Goal: Transaction & Acquisition: Purchase product/service

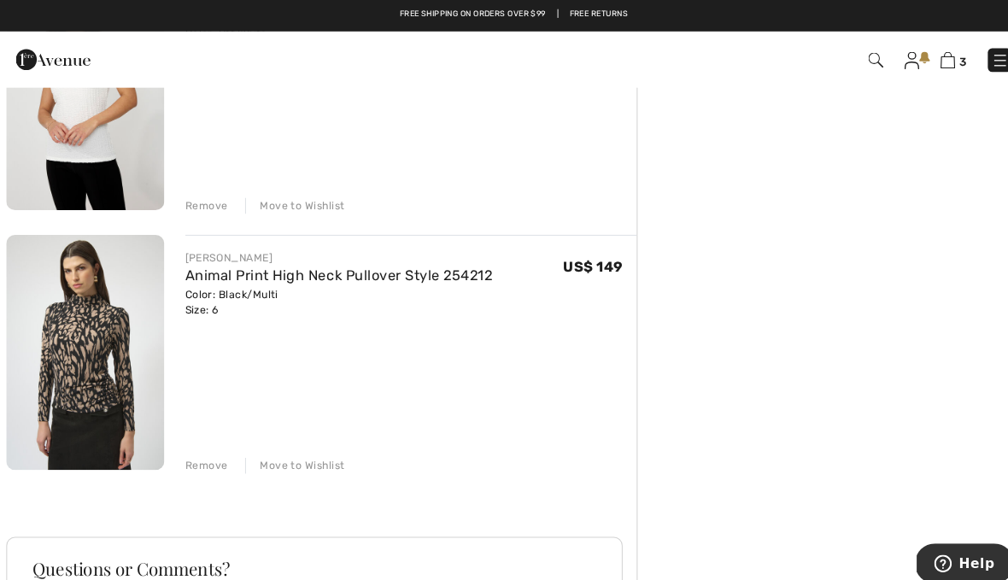
scroll to position [508, 0]
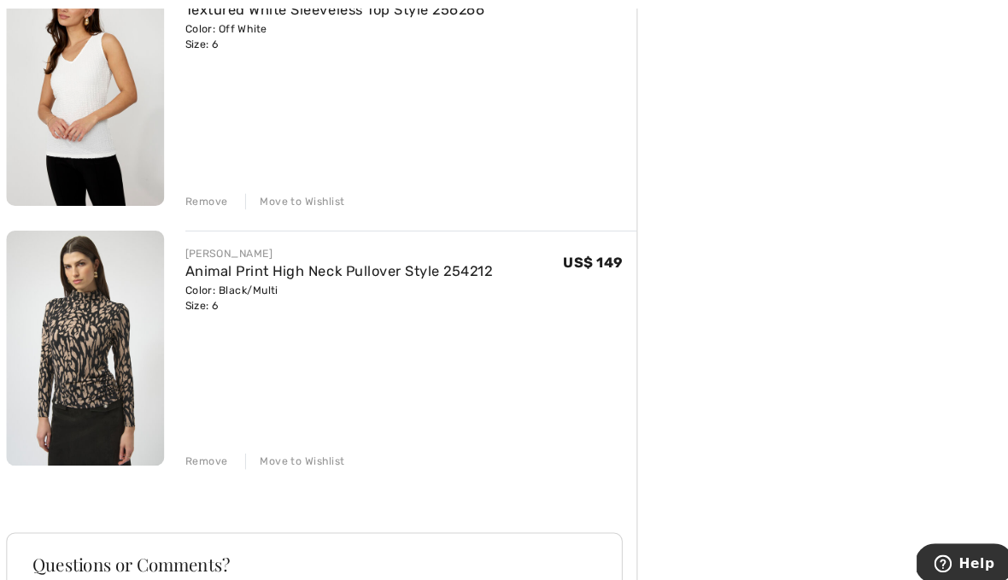
click at [94, 355] on img at bounding box center [87, 340] width 154 height 230
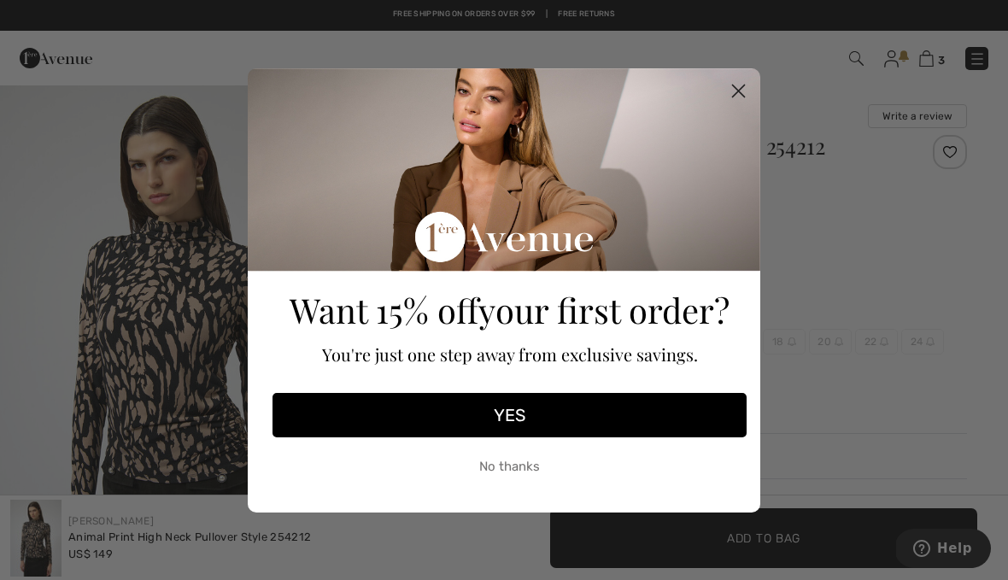
click at [553, 356] on span "You're just one step away from exclusive savings." at bounding box center [510, 354] width 376 height 23
click at [749, 92] on circle "Close dialog" at bounding box center [739, 90] width 28 height 28
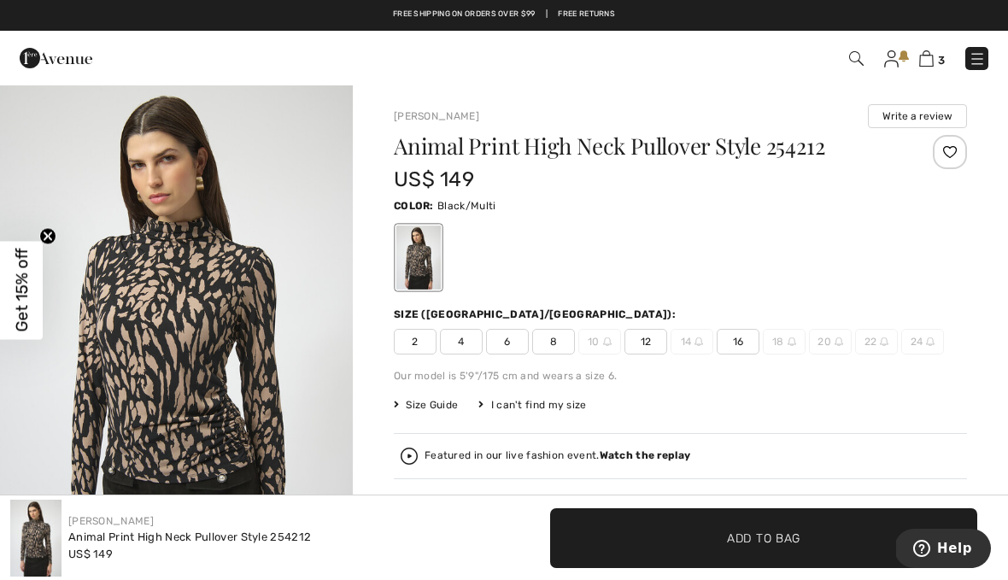
click at [557, 351] on span "8" at bounding box center [553, 342] width 43 height 26
click at [770, 530] on span "Add to Bag" at bounding box center [763, 538] width 73 height 18
click at [928, 62] on img at bounding box center [926, 58] width 15 height 16
click at [928, 66] on img at bounding box center [926, 58] width 15 height 16
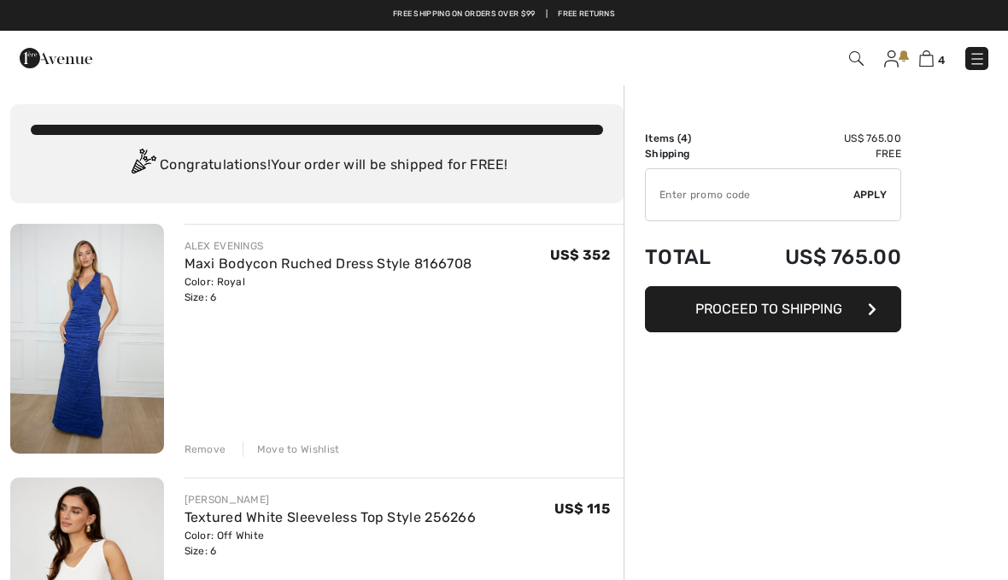
checkbox input "true"
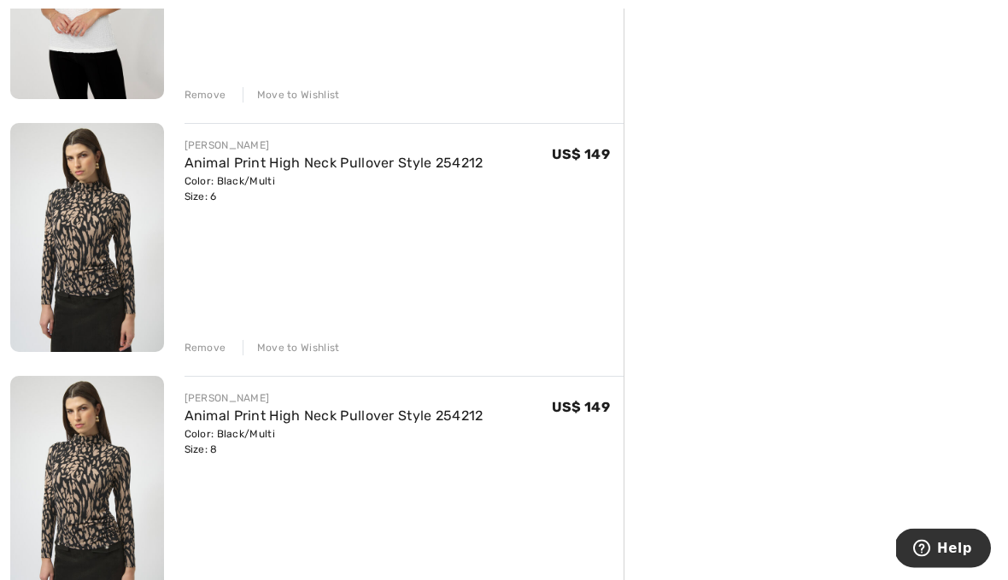
scroll to position [612, 0]
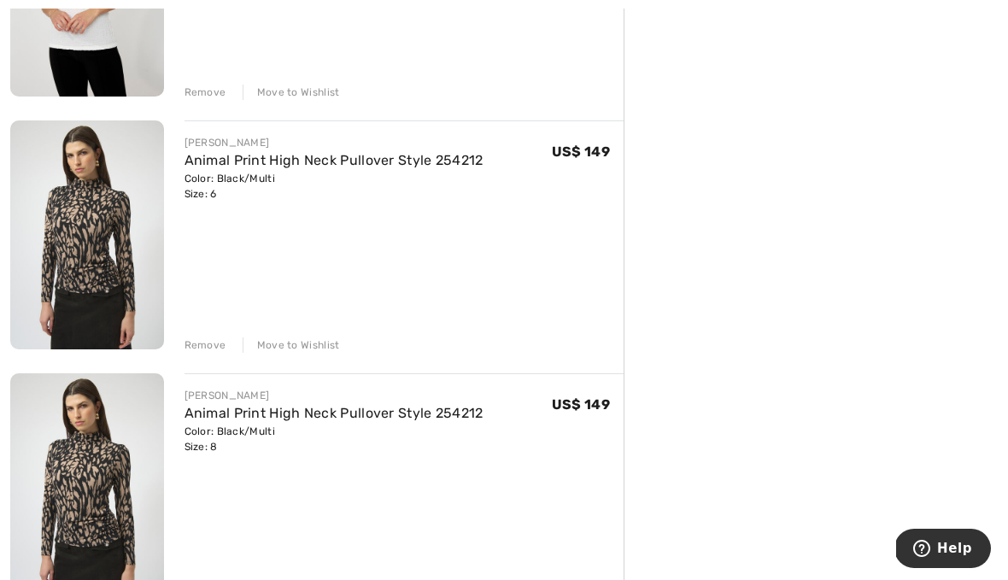
click at [214, 350] on div "Remove" at bounding box center [206, 345] width 42 height 15
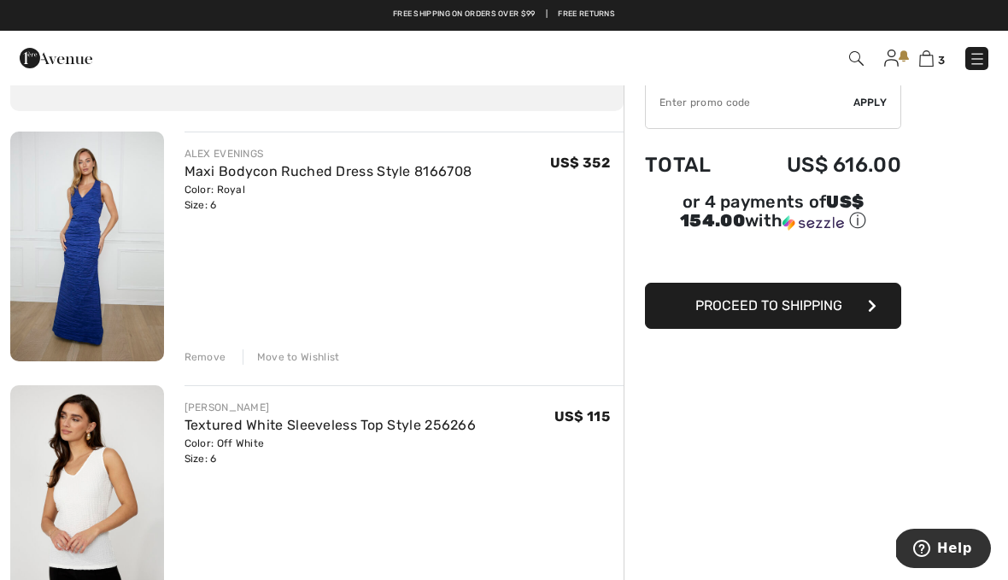
scroll to position [0, 0]
